Goal: Find specific page/section: Find specific page/section

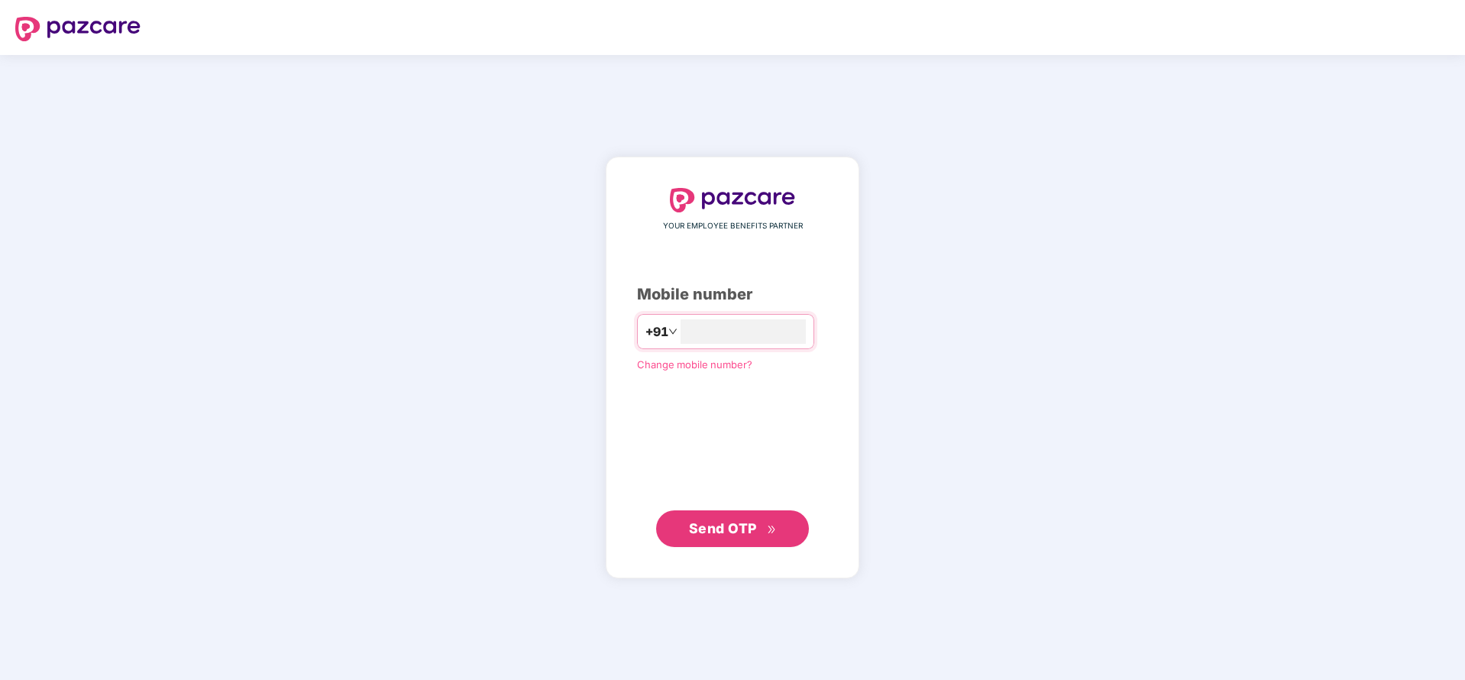
type input "**********"
click at [707, 530] on span "Send OTP" at bounding box center [723, 528] width 68 height 16
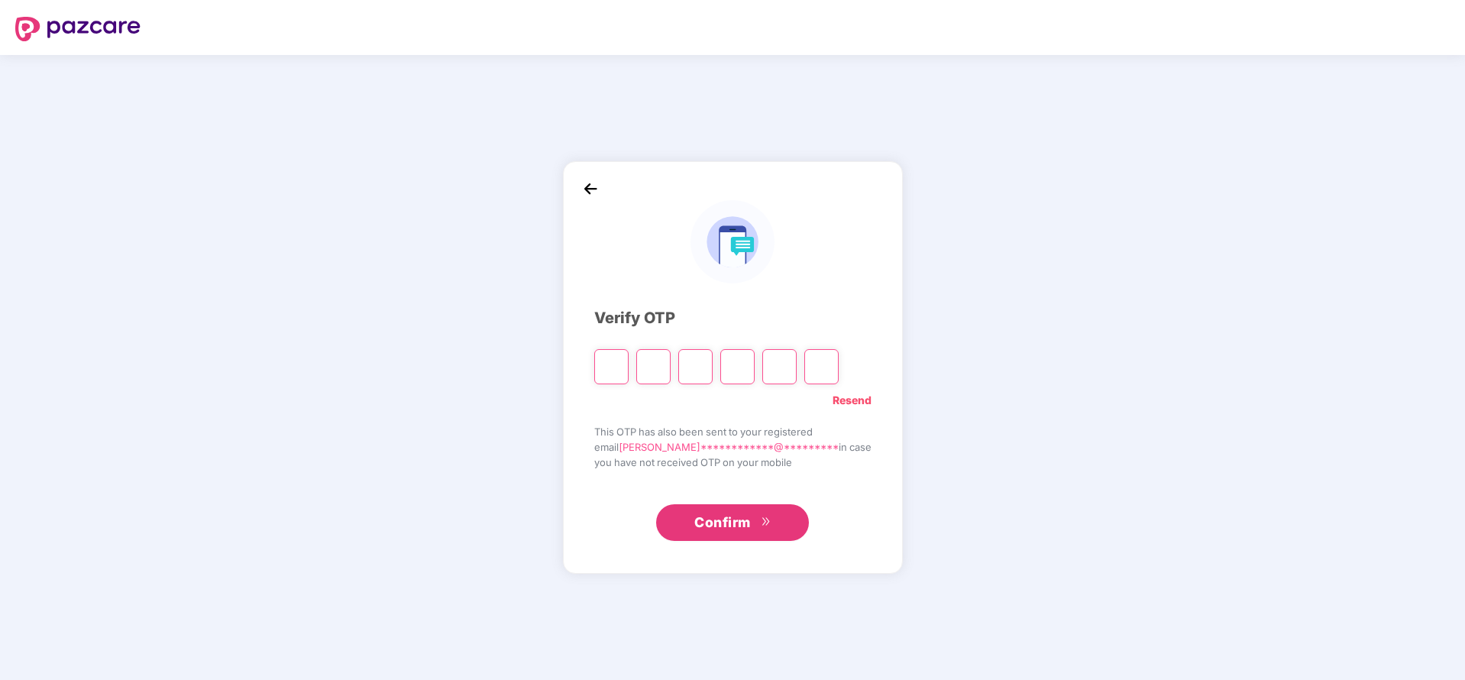
type input "*"
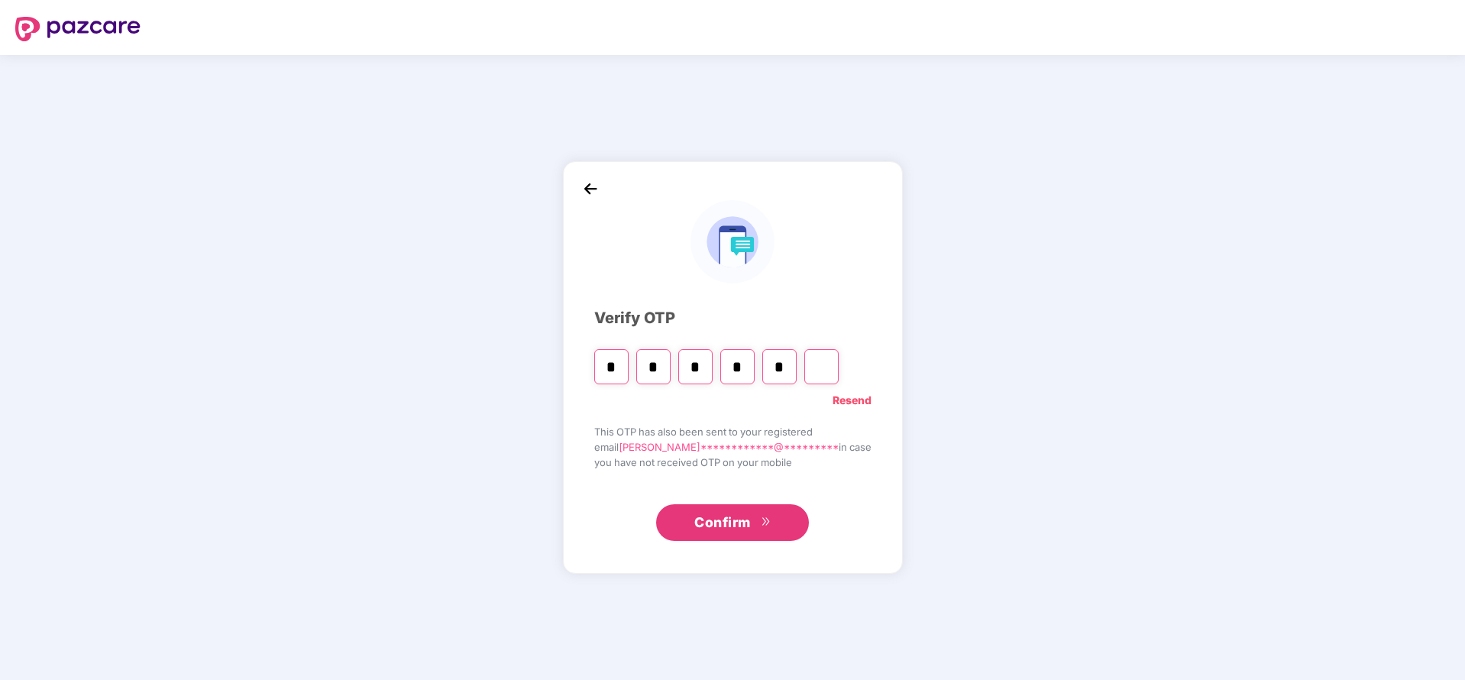
type input "*"
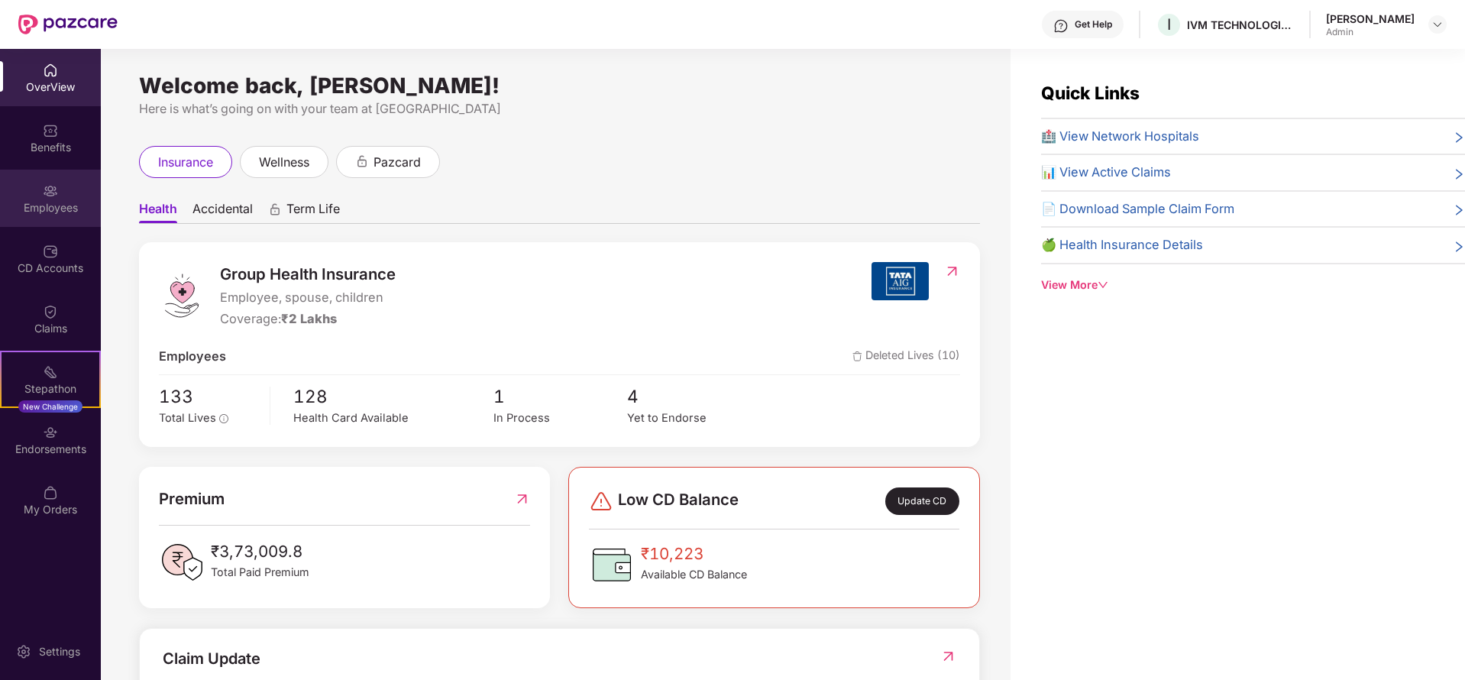
click at [36, 193] on div "Employees" at bounding box center [50, 198] width 101 height 57
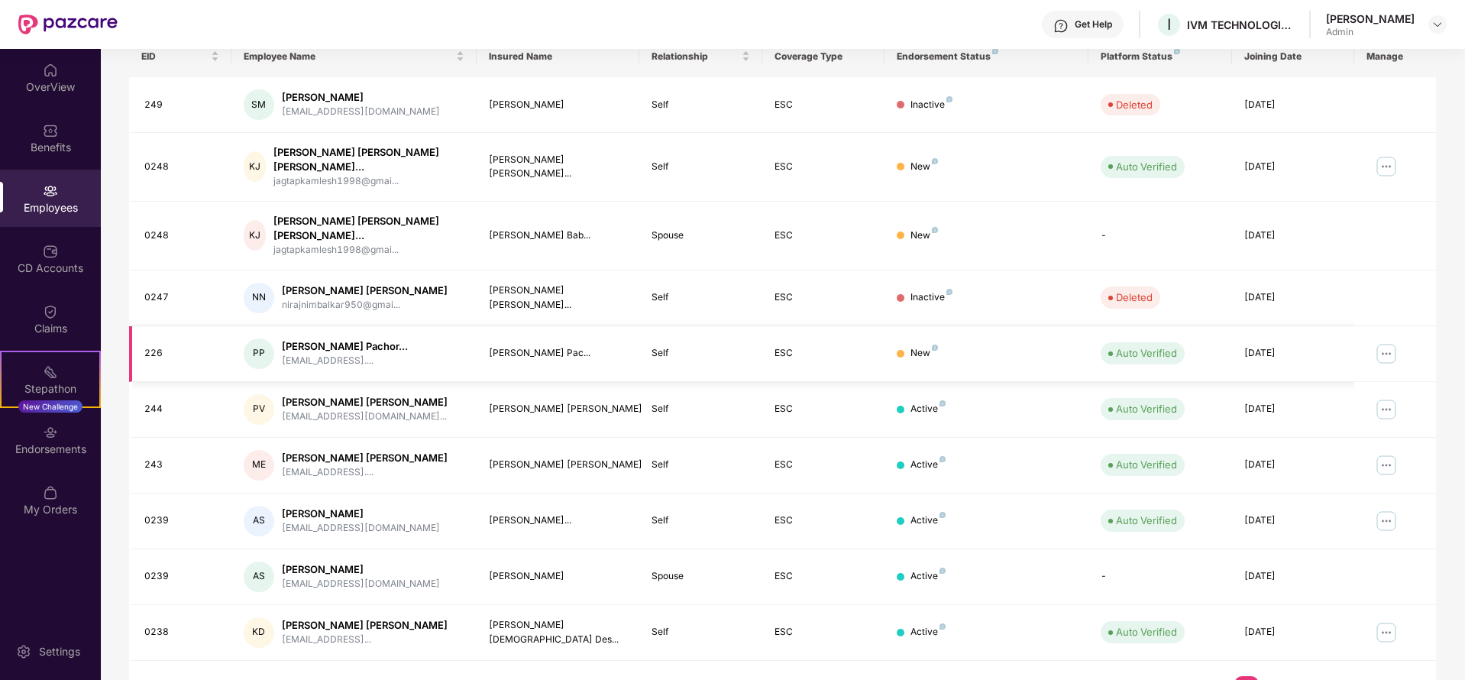
scroll to position [259, 0]
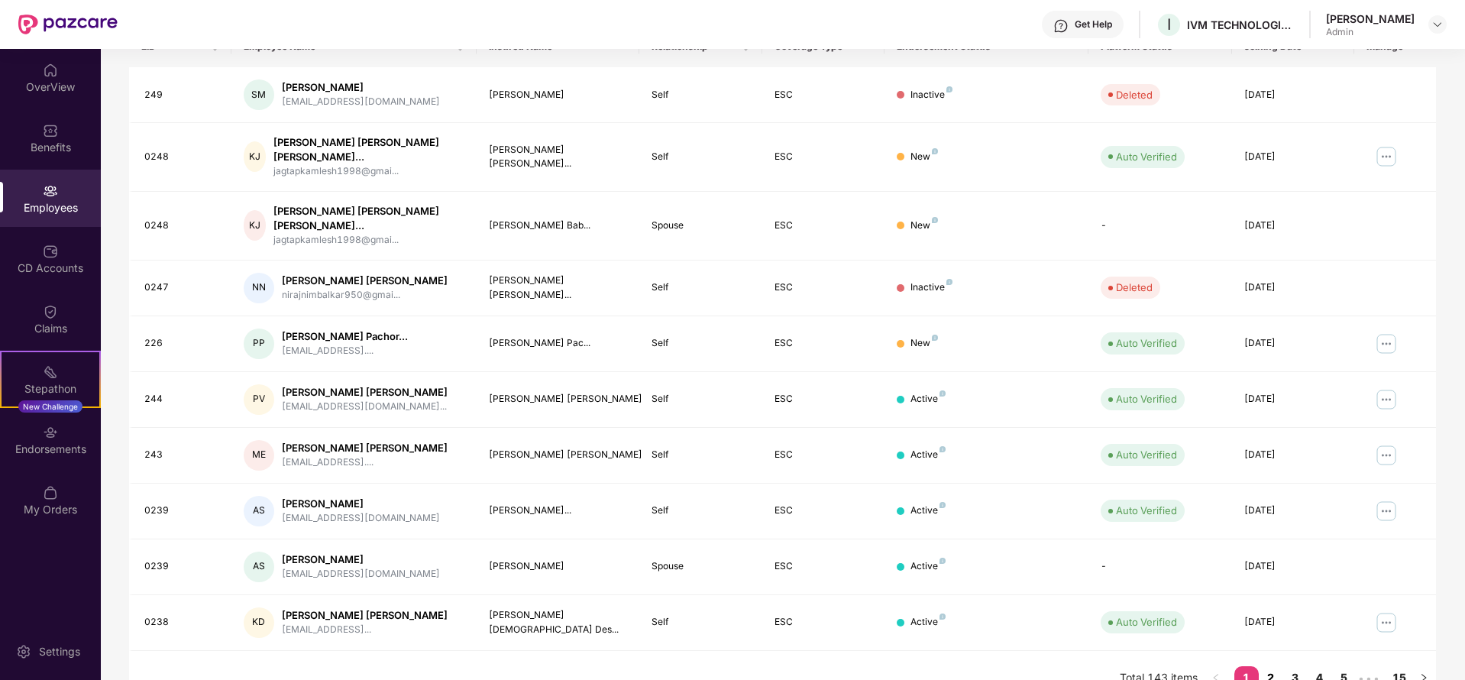
click at [1270, 666] on link "2" at bounding box center [1271, 677] width 24 height 23
